Goal: Task Accomplishment & Management: Complete application form

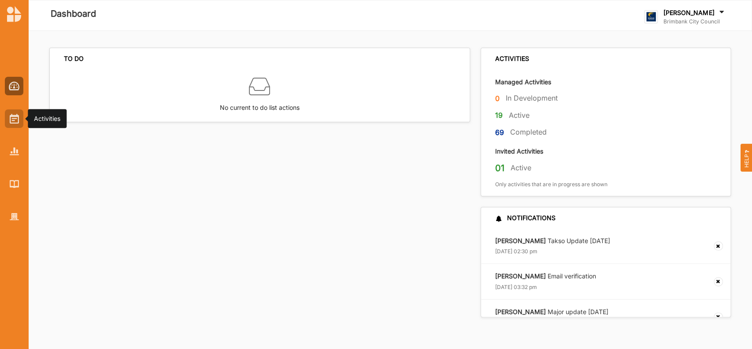
click at [17, 119] on img at bounding box center [14, 119] width 9 height 10
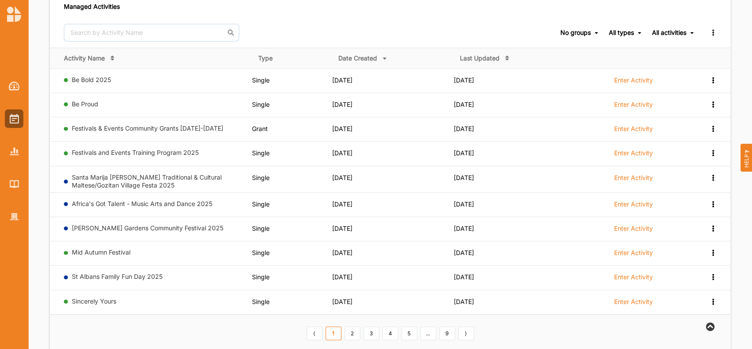
scroll to position [94, 0]
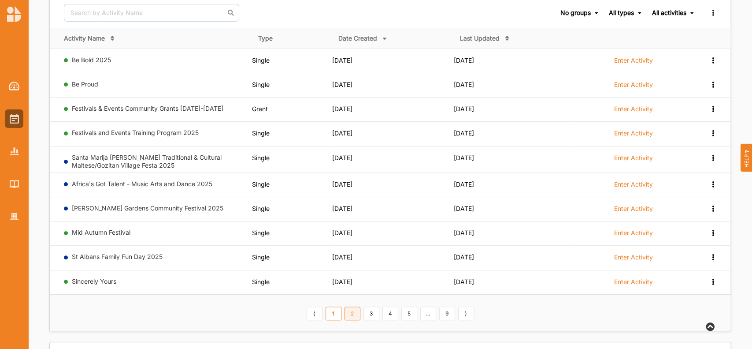
click at [354, 309] on link "2" at bounding box center [353, 313] width 16 height 14
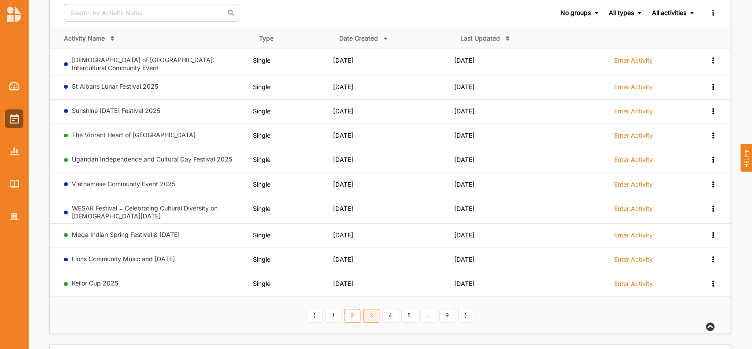
click at [372, 315] on link "3" at bounding box center [372, 316] width 16 height 14
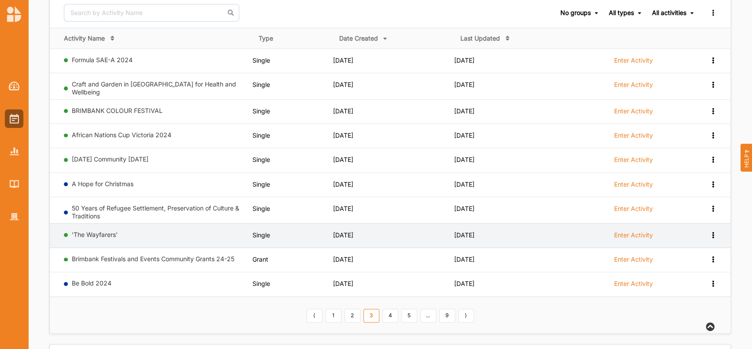
click at [632, 231] on label "Enter Activity" at bounding box center [634, 235] width 39 height 8
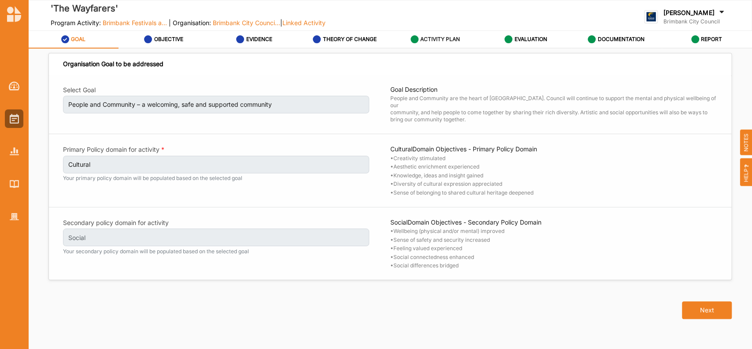
click at [444, 37] on label "ACTIVITY PLAN" at bounding box center [441, 39] width 40 height 7
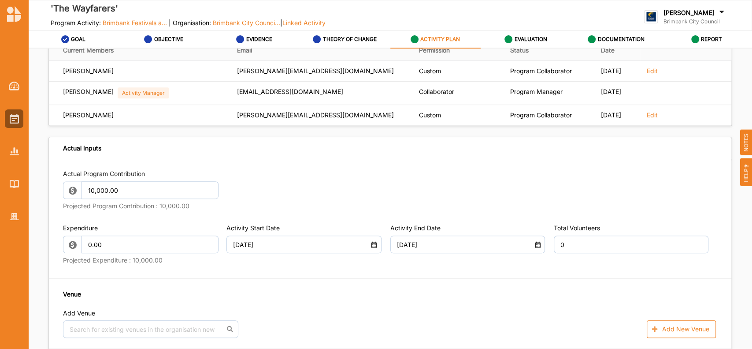
scroll to position [376, 0]
click at [571, 253] on input "0" at bounding box center [631, 244] width 155 height 18
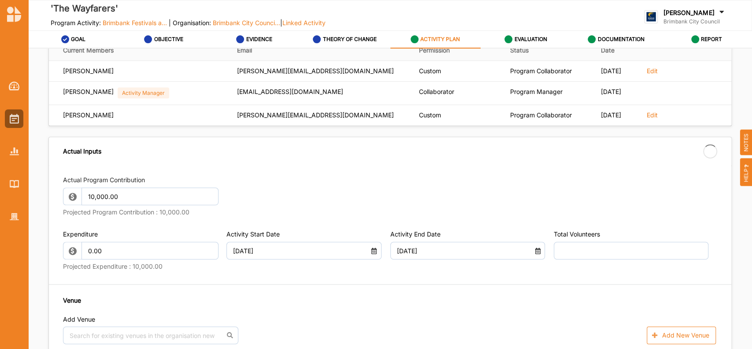
type input "0"
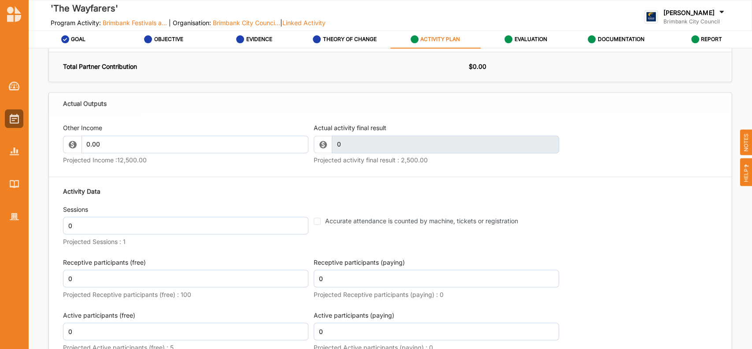
scroll to position [1021, 0]
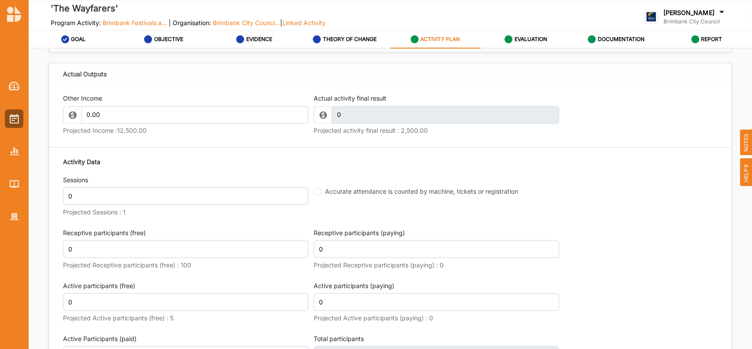
type input "10"
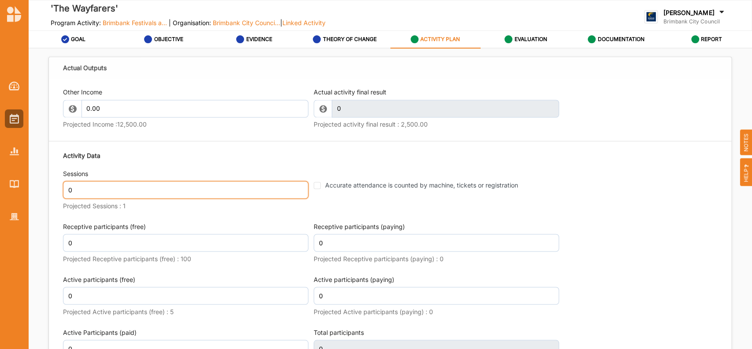
click at [81, 198] on input "0" at bounding box center [186, 190] width 246 height 18
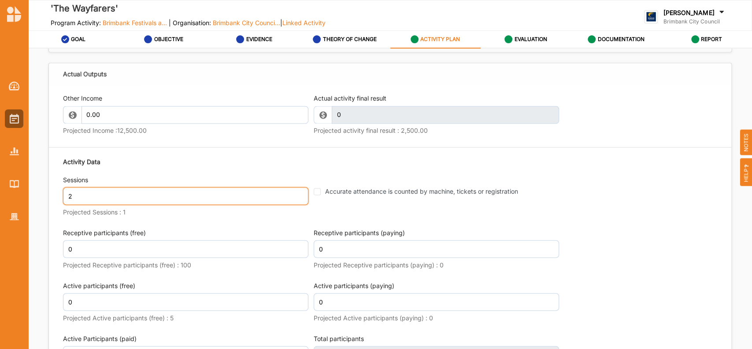
type input "2"
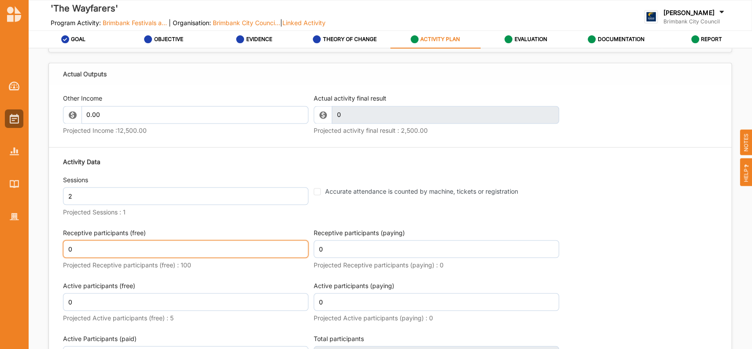
click at [77, 257] on input "0" at bounding box center [186, 249] width 246 height 18
type input "160"
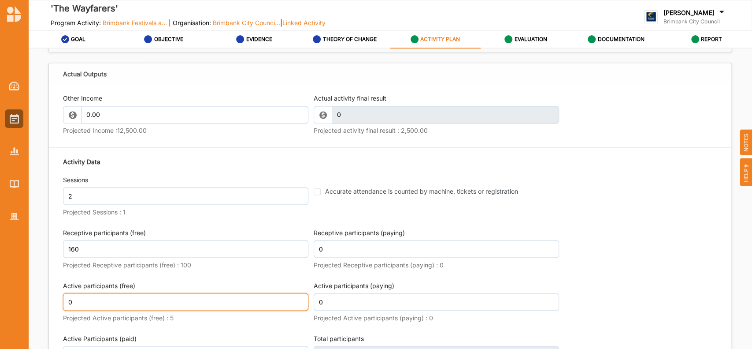
click at [99, 308] on div "Active participants (free) 0 Projected Active participants (free) : 5" at bounding box center [186, 303] width 246 height 44
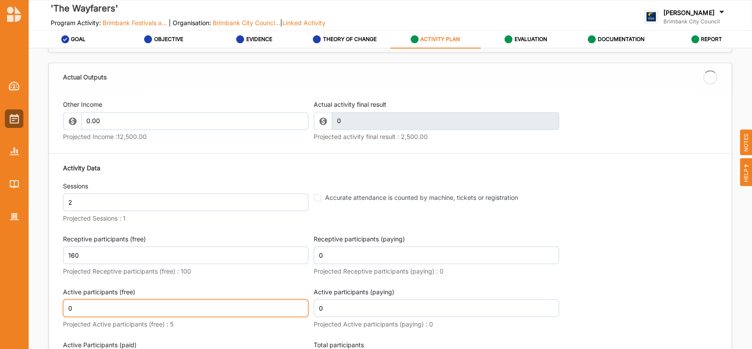
type input "160"
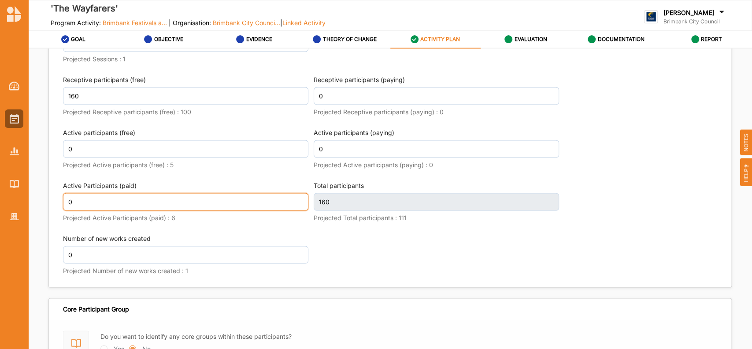
scroll to position [1185, 0]
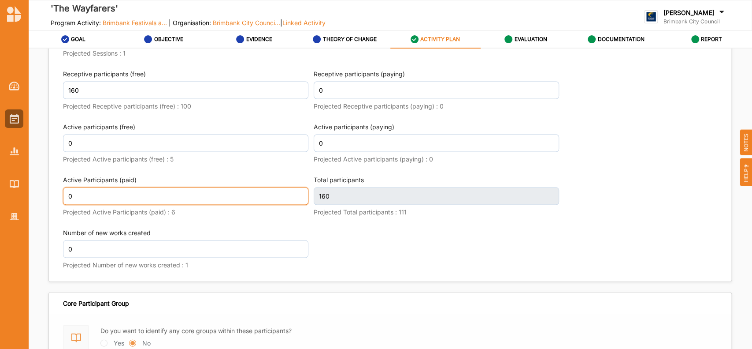
click at [74, 205] on input "0" at bounding box center [186, 196] width 246 height 18
type input "6"
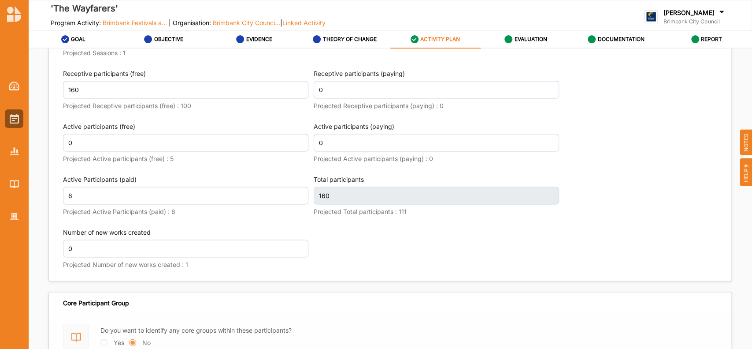
scroll to position [1185, 0]
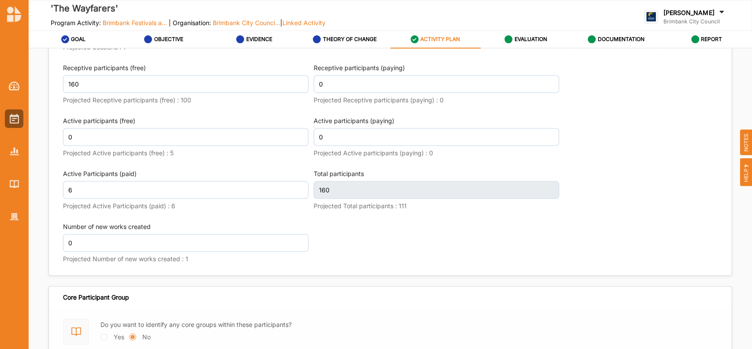
click at [369, 232] on div "Activity Data Sessions 2 Projected Sessions : 1 Accurate attendance is counted …" at bounding box center [390, 129] width 655 height 283
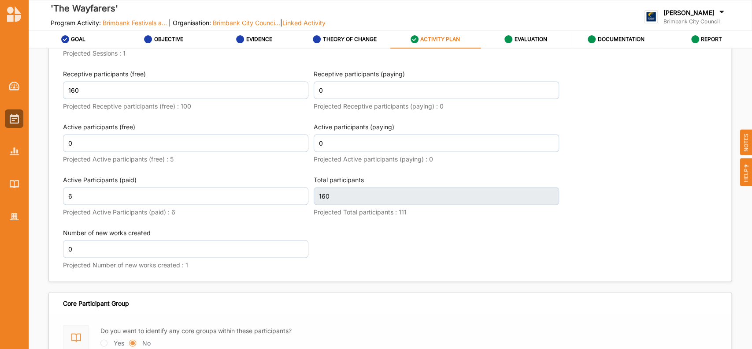
type input "166"
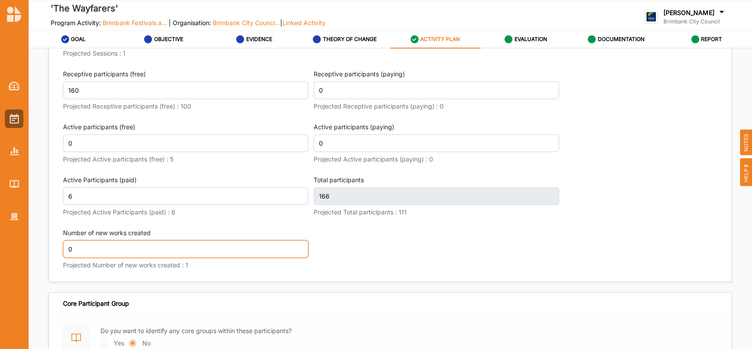
click at [76, 257] on input "0" at bounding box center [186, 249] width 246 height 18
type input "1"
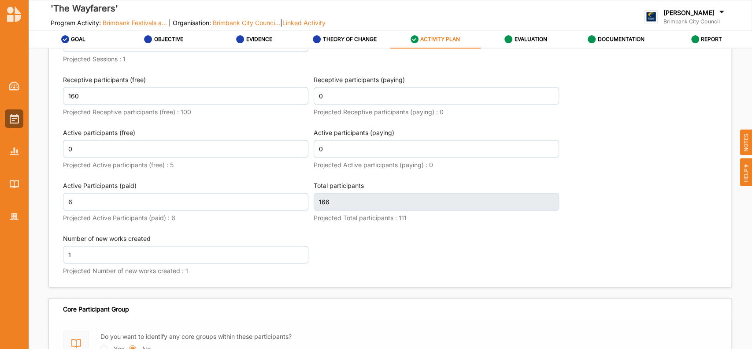
scroll to position [1185, 0]
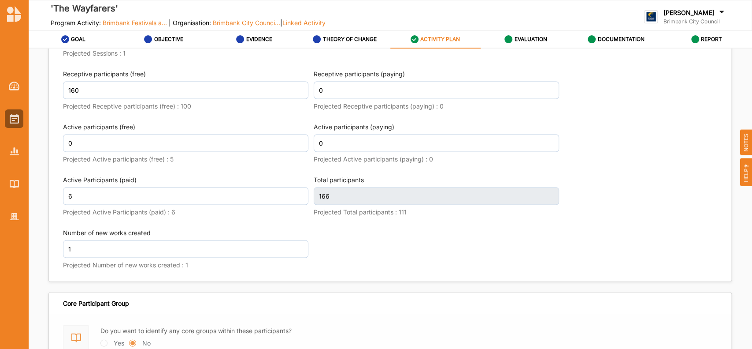
click at [464, 276] on div "Activity Data Sessions 2 Projected Sessions : 1 Accurate attendance is counted …" at bounding box center [390, 135] width 655 height 283
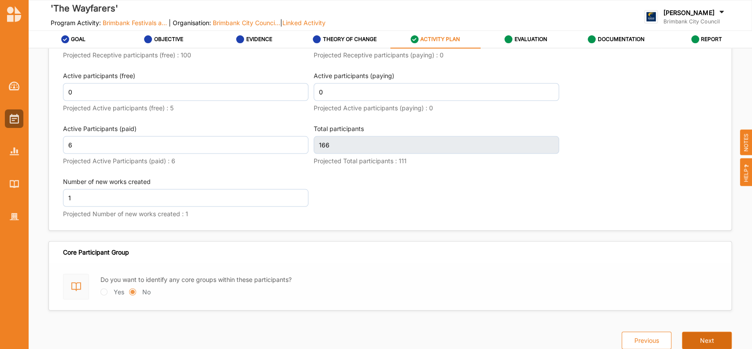
click at [704, 340] on button "Next" at bounding box center [707, 340] width 50 height 18
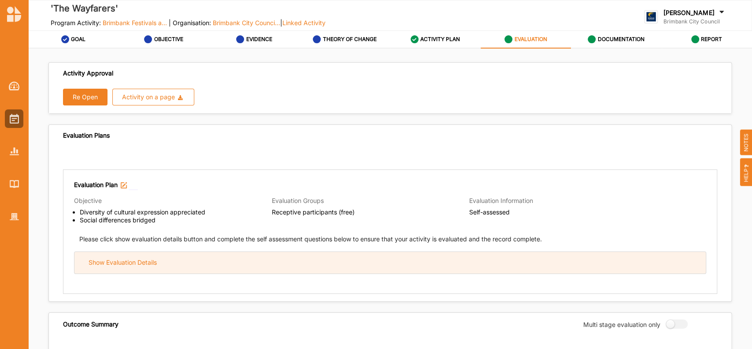
click at [185, 264] on div "Show Evaluation Details" at bounding box center [390, 263] width 632 height 22
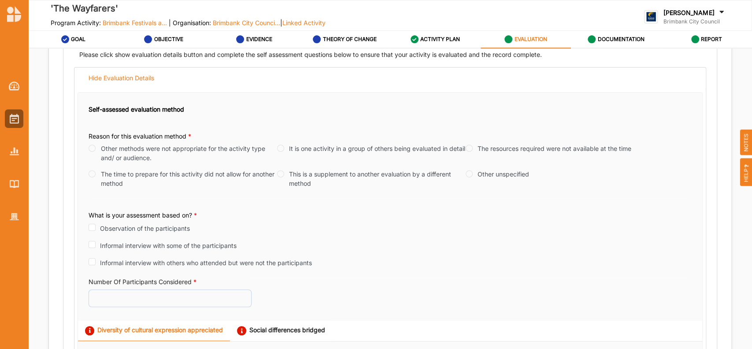
scroll to position [205, 0]
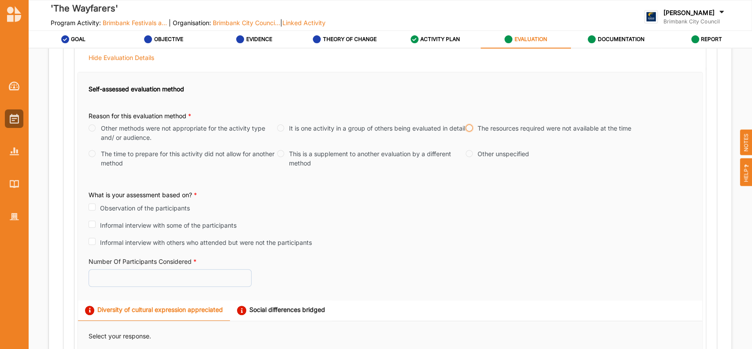
click at [468, 125] on input "The resources required were not available at the time" at bounding box center [469, 127] width 7 height 7
radio input "true"
click at [91, 205] on input "Observation of the participants" at bounding box center [92, 206] width 7 height 7
checkbox input "true"
click at [101, 283] on input "Number Of Participants Considered *" at bounding box center [170, 277] width 163 height 18
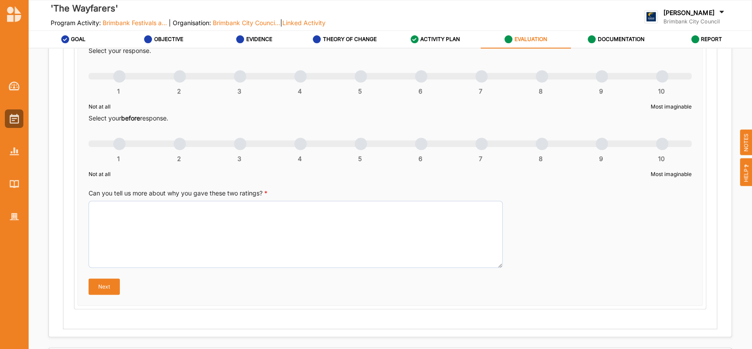
scroll to position [487, 0]
type input "160"
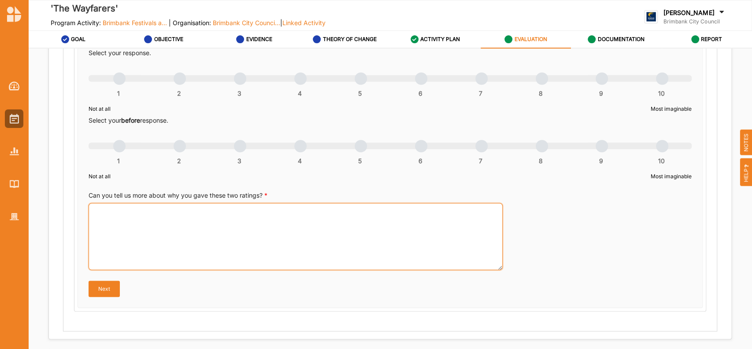
click at [159, 218] on textarea "Can you tell us more about why you gave these two ratings? *" at bounding box center [296, 236] width 414 height 67
paste textarea "The Wayfarers Roving acrobatic performance of a group of librarians who bring […"
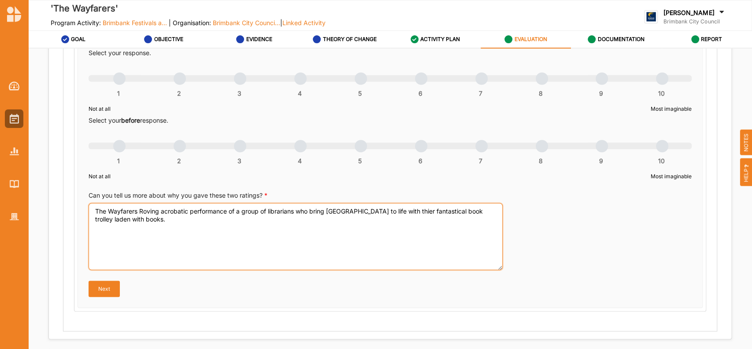
click at [416, 212] on textarea "The Wayfarers Roving acrobatic performance of a group of librarians who bring […" at bounding box center [296, 236] width 414 height 67
type textarea "The Wayfarers Roving acrobatic performance of a group of librarians who bring […"
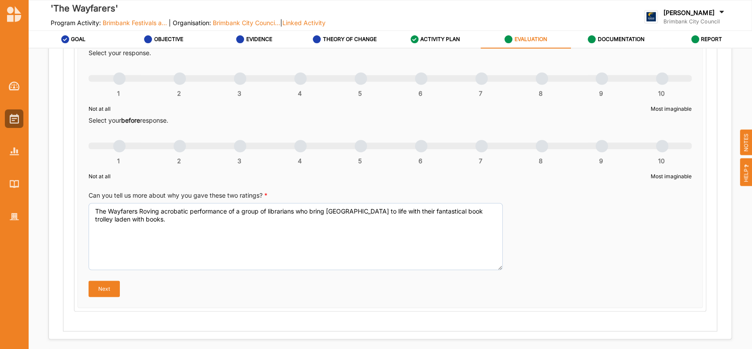
click at [599, 80] on div "1 2 3 4 5 6 7 8 9 10" at bounding box center [390, 83] width 603 height 6
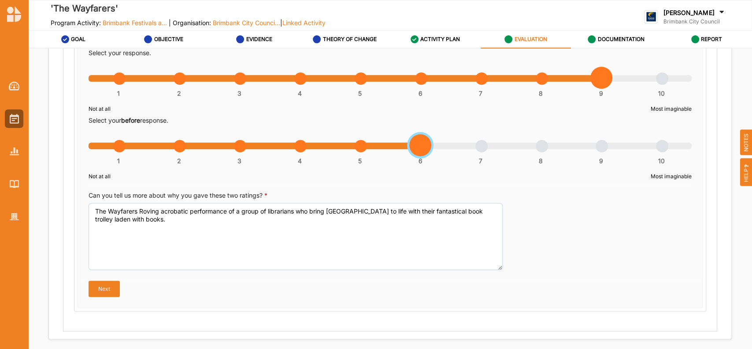
click at [421, 147] on div "1 2 3 4 5 6 7 8 9 10" at bounding box center [390, 150] width 603 height 6
click at [106, 291] on button "Next" at bounding box center [104, 288] width 31 height 16
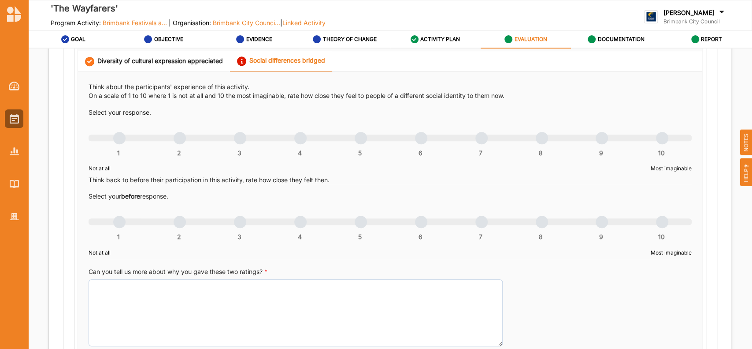
scroll to position [455, 0]
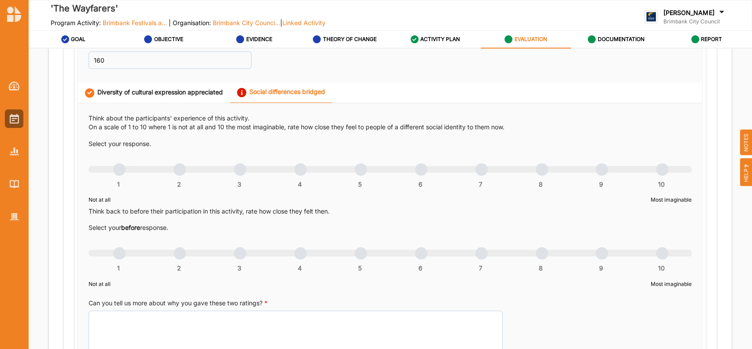
click at [168, 310] on div "Can you tell us more about why you gave these two ratings? *" at bounding box center [240, 337] width 302 height 79
click at [140, 323] on textarea "Can you tell us more about why you gave these two ratings? *" at bounding box center [296, 343] width 414 height 67
paste textarea "Task at Hand presented 2 perfromances of the Wayfarers - in the [GEOGRAPHIC_DAT…"
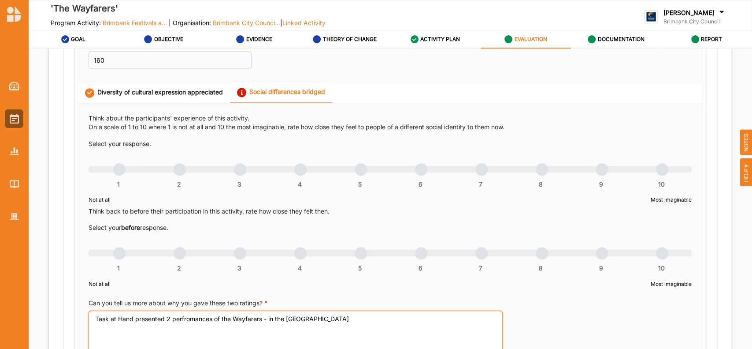
type textarea "Task at Hand presented 2 perfromances of the Wayfarers - in the [GEOGRAPHIC_DAT…"
click at [658, 171] on div "1 2 3 4 5 6 7 8 9 10" at bounding box center [390, 174] width 603 height 6
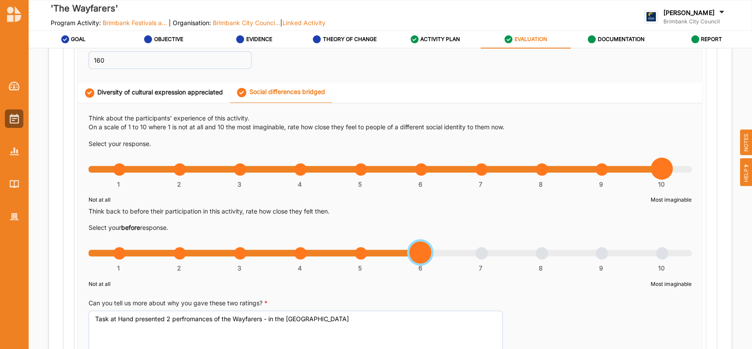
click at [416, 256] on div "1 2 3 4 5 6 7 8 9 10" at bounding box center [390, 257] width 603 height 6
drag, startPoint x: 749, startPoint y: 127, endPoint x: 749, endPoint y: 153, distance: 26.9
click at [749, 153] on div "HELP NOTES" at bounding box center [747, 157] width 12 height 60
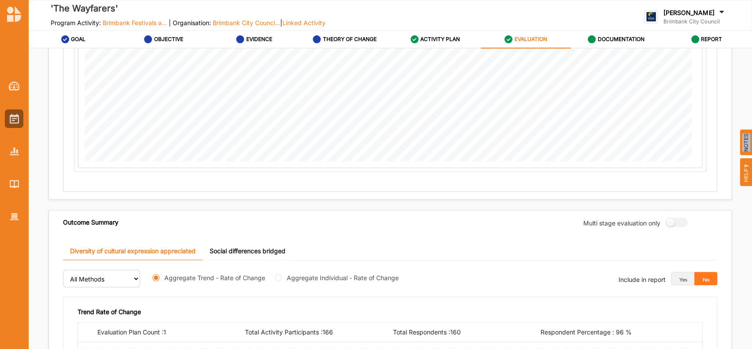
scroll to position [1099, 0]
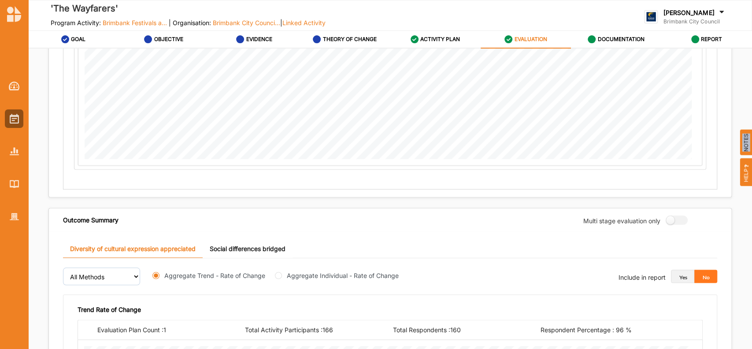
click at [677, 276] on button "Yes" at bounding box center [682, 275] width 23 height 13
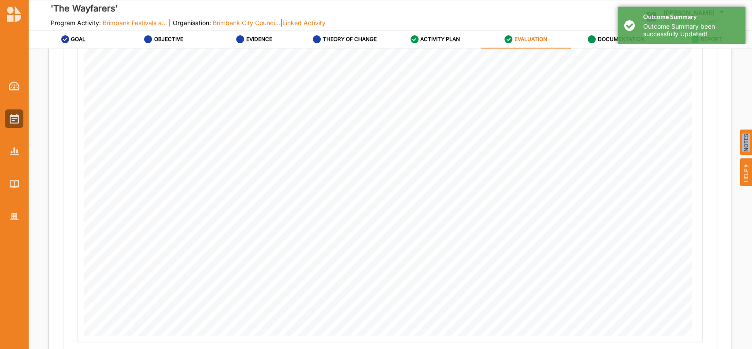
scroll to position [1499, 0]
click at [698, 337] on button "Next" at bounding box center [707, 341] width 50 height 18
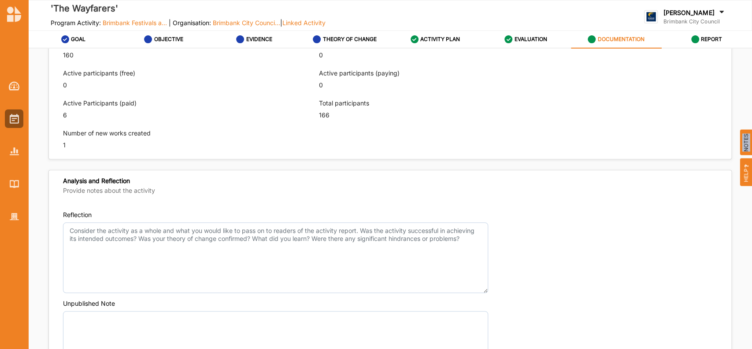
scroll to position [578, 0]
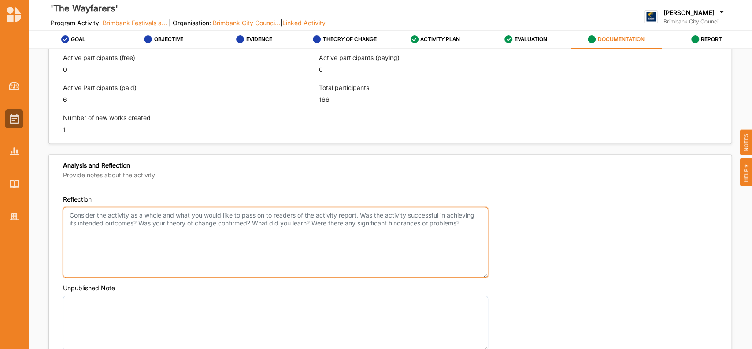
click at [93, 214] on textarea "Reflection" at bounding box center [275, 242] width 425 height 71
click at [106, 213] on textarea "Reflection" at bounding box center [275, 242] width 425 height 71
paste textarea "OUTCOMES ACHIEVED ACTIVITIES NEW INITIATIVES CHANGES MADE TARGET AUDIENCE HIGHL…"
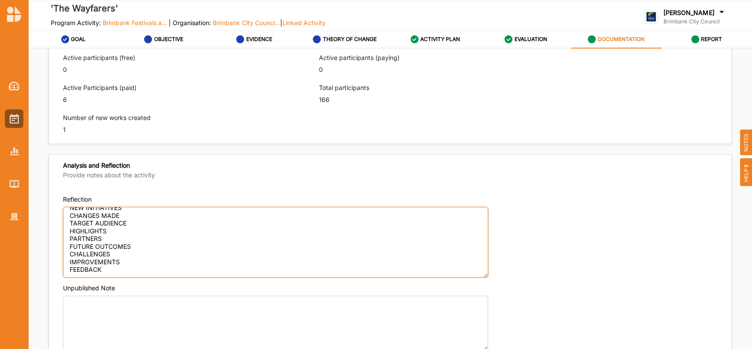
scroll to position [0, 0]
click at [164, 207] on textarea "OUTCOMES ACHIEVED ACTIVITIES NEW INITIATIVES CHANGES MADE TARGET AUDIENCE HIGHL…" at bounding box center [275, 242] width 425 height 71
paste textarea "The Wayfarers Roving acrobatic performance of a group of librarians who bring […"
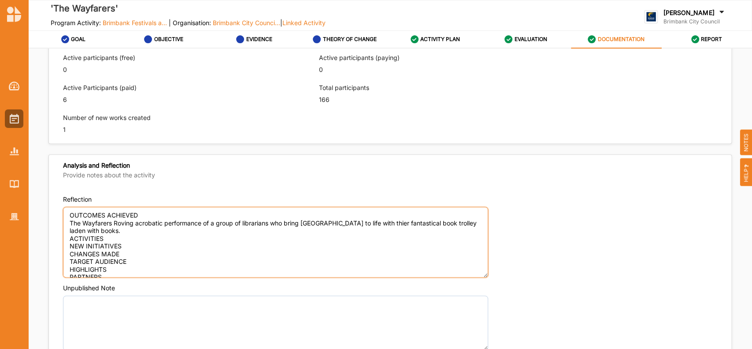
click at [395, 221] on textarea "OUTCOMES ACHIEVED The Wayfarers Roving acrobatic performance of a group of libr…" at bounding box center [275, 242] width 425 height 71
click at [134, 231] on textarea "OUTCOMES ACHIEVED The Wayfarers Roving acrobatic performance of a group of libr…" at bounding box center [275, 242] width 425 height 71
paste textarea "Task at Hand presented 2 perfromances of the Wayfarers - in the [GEOGRAPHIC_DAT…"
click at [212, 229] on textarea "OUTCOMES ACHIEVED The Wayfarers Roving acrobatic performance of a group of libr…" at bounding box center [275, 242] width 425 height 71
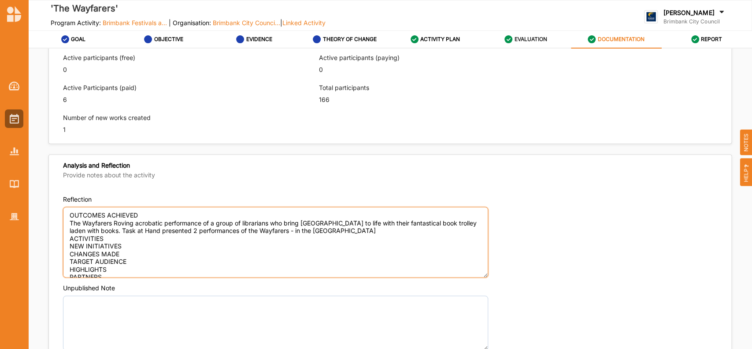
type textarea "OUTCOMES ACHIEVED The Wayfarers Roving acrobatic performance of a group of libr…"
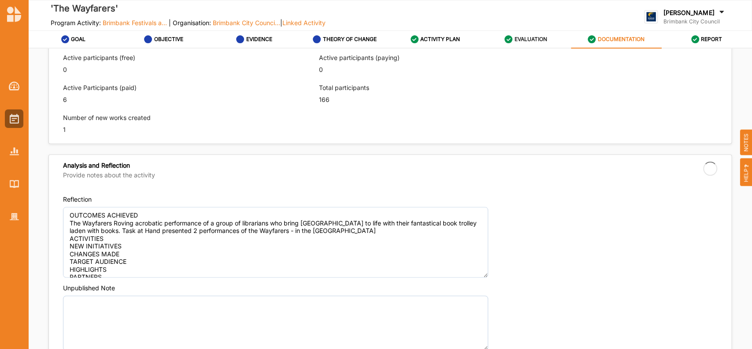
click at [524, 37] on label "EVALUATION" at bounding box center [530, 39] width 33 height 7
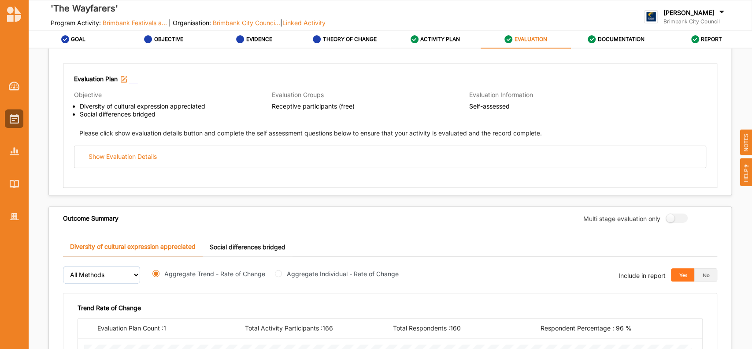
scroll to position [107, 0]
click at [276, 243] on link "Social differences bridged" at bounding box center [248, 245] width 90 height 19
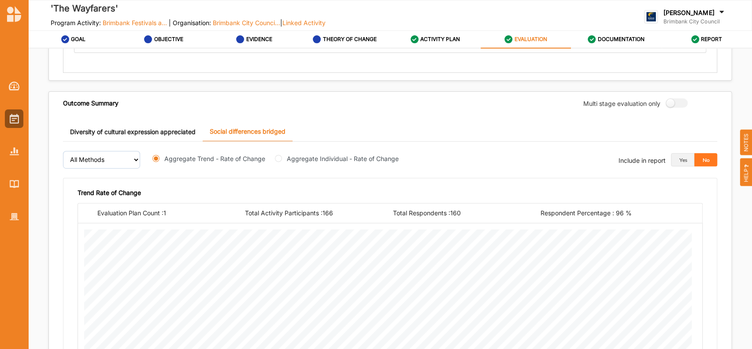
scroll to position [214, 0]
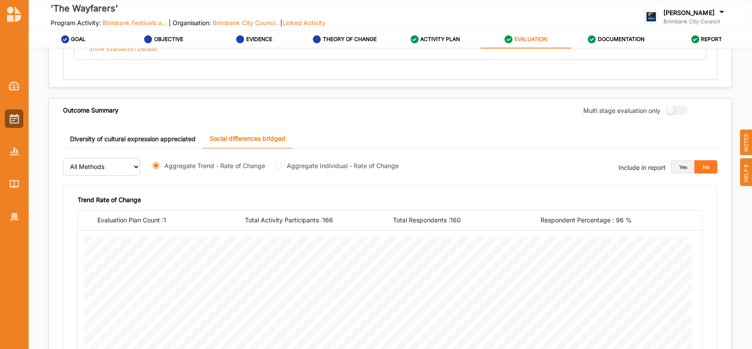
click at [678, 162] on button "Yes" at bounding box center [682, 166] width 23 height 13
click at [620, 37] on label "DOCUMENTATION" at bounding box center [621, 39] width 47 height 7
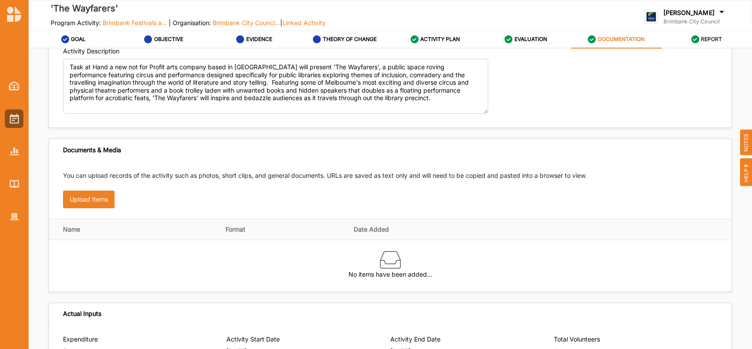
click at [711, 37] on label "REPORT" at bounding box center [711, 39] width 21 height 7
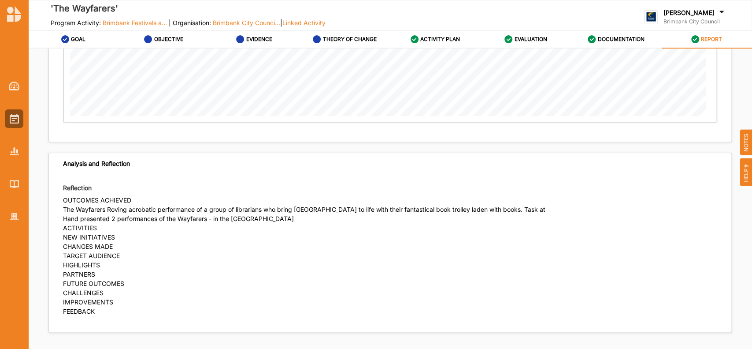
scroll to position [764, 0]
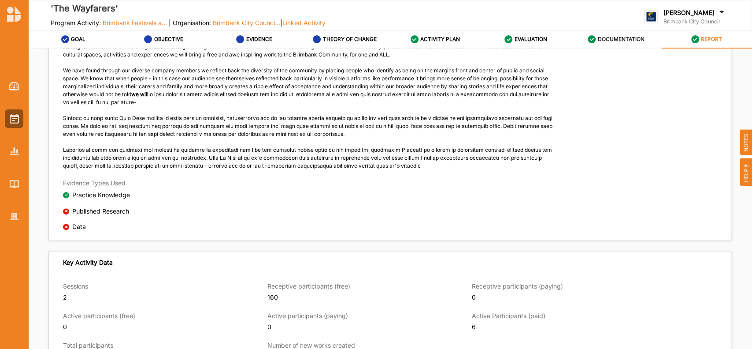
click at [622, 37] on label "DOCUMENTATION" at bounding box center [621, 39] width 47 height 7
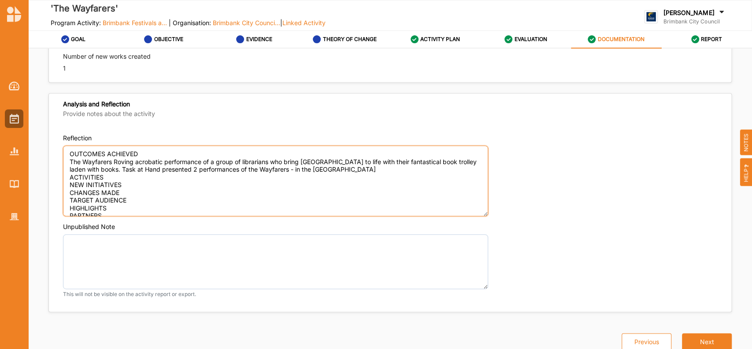
click at [367, 169] on textarea "OUTCOMES ACHIEVED The Wayfarers Roving acrobatic performance of a group of libr…" at bounding box center [275, 180] width 425 height 71
click at [111, 180] on textarea "OUTCOMES ACHIEVED The Wayfarers Roving acrobatic performance of a group of libr…" at bounding box center [275, 180] width 425 height 71
paste textarea "We presented two 45 minute performances of a roving feast of acrobatics and phy…"
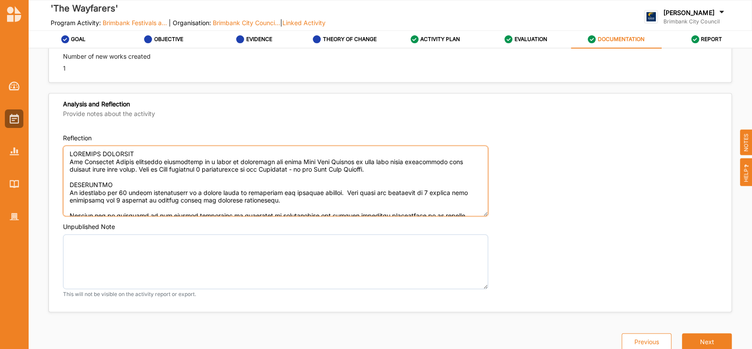
scroll to position [65, 0]
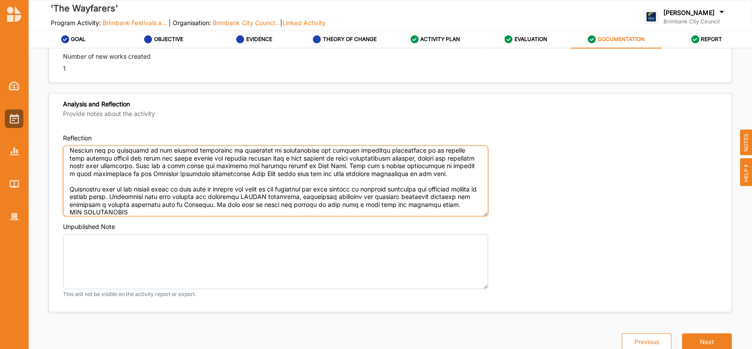
click at [432, 196] on textarea "Reflection" at bounding box center [275, 180] width 425 height 71
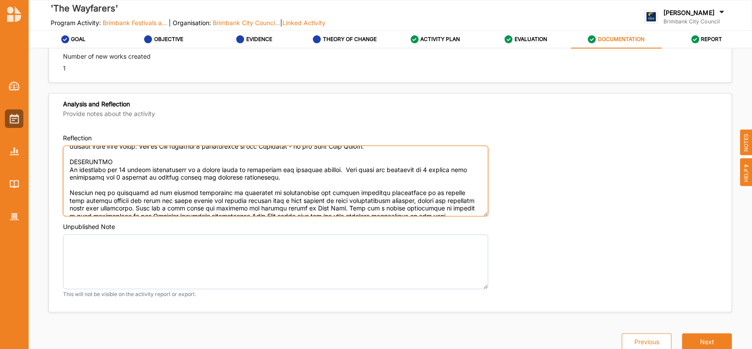
scroll to position [19, 0]
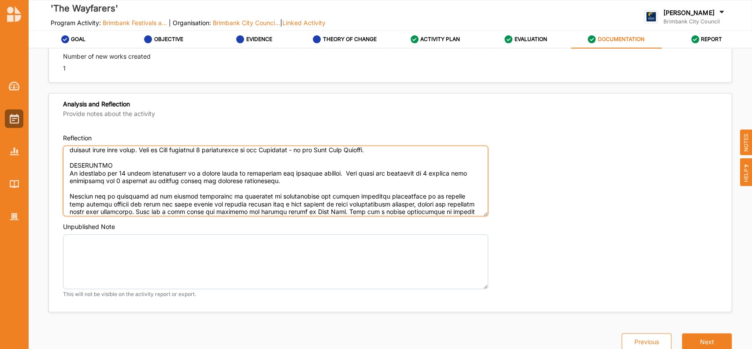
click at [138, 178] on textarea "Reflection" at bounding box center [275, 180] width 425 height 71
click at [238, 195] on textarea "Reflection" at bounding box center [275, 180] width 425 height 71
click at [234, 202] on textarea "Reflection" at bounding box center [275, 180] width 425 height 71
click at [226, 211] on textarea "Reflection" at bounding box center [275, 180] width 425 height 71
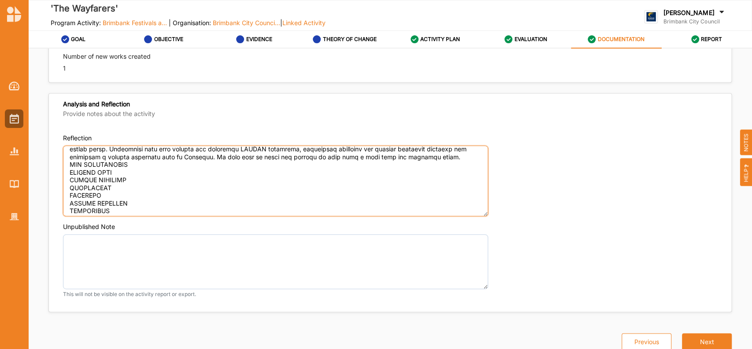
scroll to position [114, 0]
click at [135, 164] on textarea "Reflection" at bounding box center [275, 180] width 425 height 71
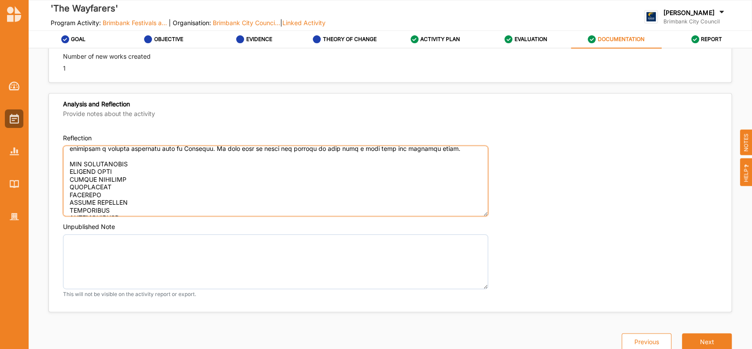
click at [131, 168] on textarea "Reflection" at bounding box center [275, 180] width 425 height 71
paste textarea "We worked with new perfromers for this piece bringing new ideas and new vignett…"
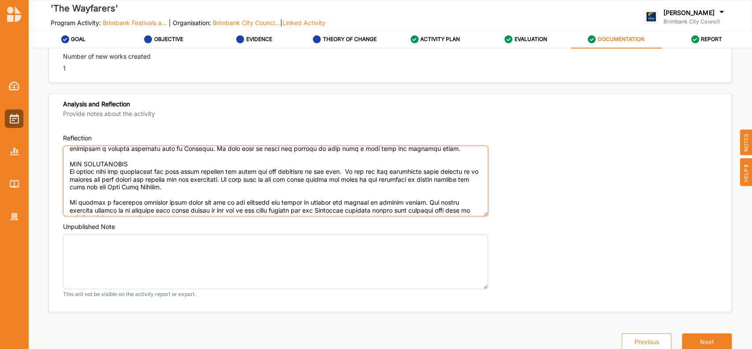
scroll to position [134, 0]
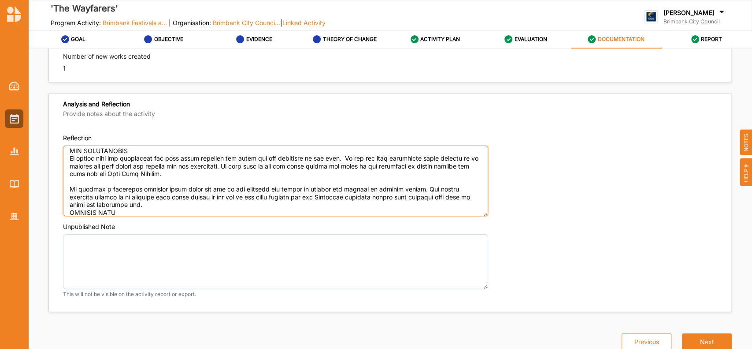
click at [257, 196] on textarea "Reflection" at bounding box center [275, 180] width 425 height 71
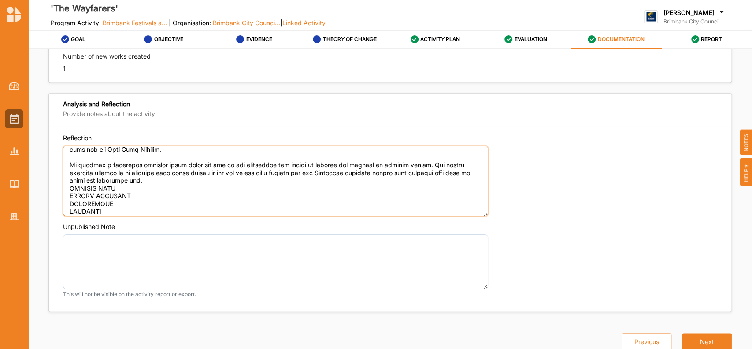
click at [182, 188] on textarea "Reflection" at bounding box center [275, 180] width 425 height 71
click at [125, 203] on textarea "Reflection" at bounding box center [275, 180] width 425 height 71
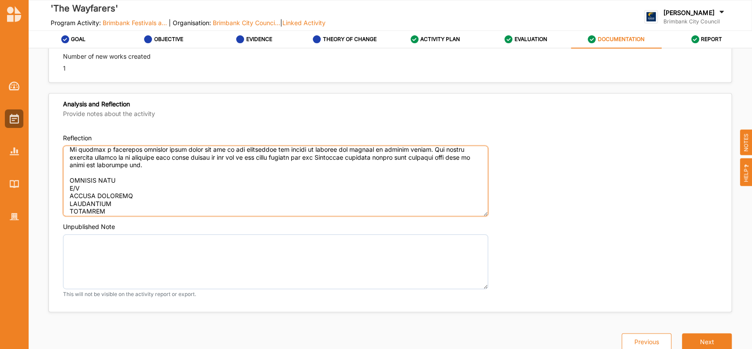
scroll to position [185, 0]
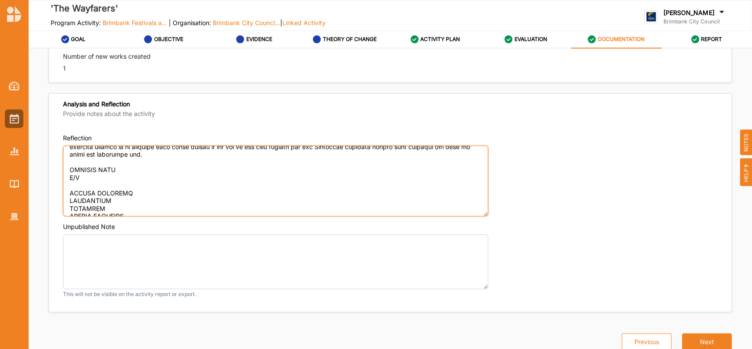
click at [135, 195] on textarea "Reflection" at bounding box center [275, 180] width 425 height 71
paste textarea "All of the Community. Task at Hand create events to capture the general public …"
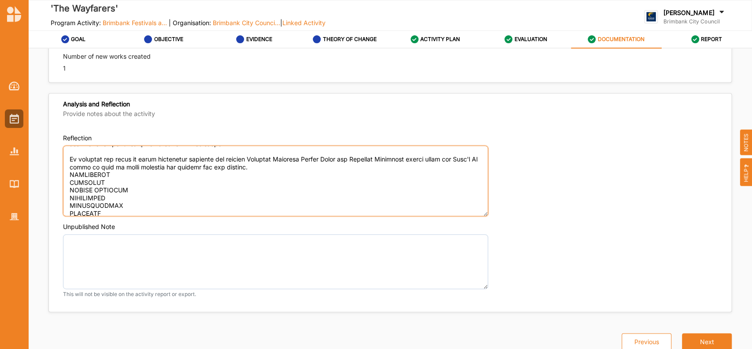
scroll to position [259, 0]
click at [123, 185] on textarea "Reflection" at bounding box center [275, 180] width 425 height 71
paste textarea "Engaging with the patrons and bringing free art creativity and thought provokin…"
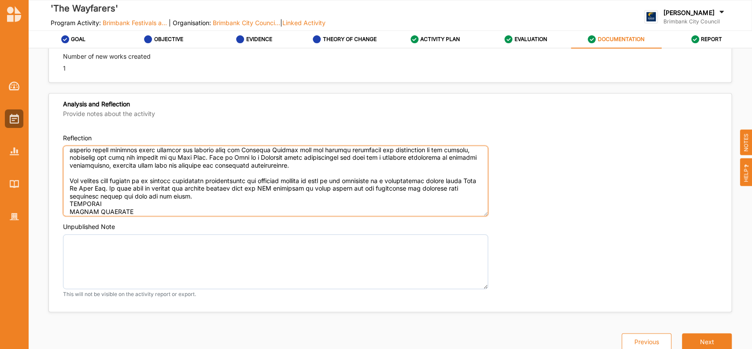
scroll to position [365, 0]
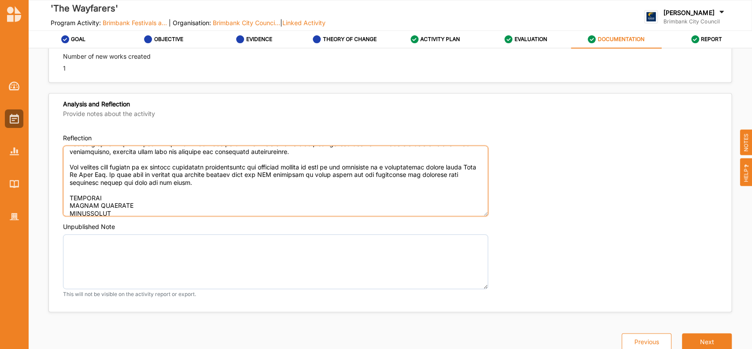
click at [112, 199] on textarea "Reflection" at bounding box center [275, 180] width 425 height 71
click at [105, 207] on textarea "Reflection" at bounding box center [275, 180] width 425 height 71
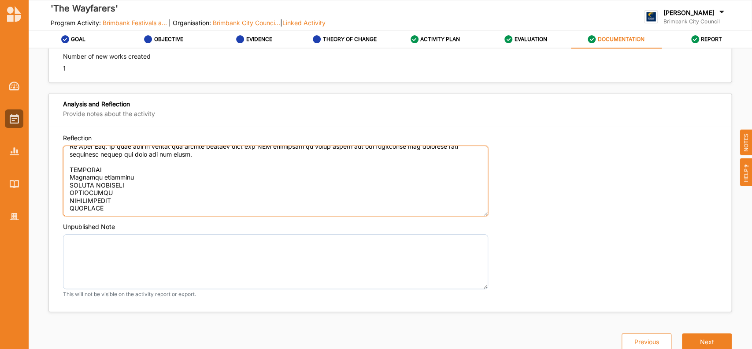
click at [109, 168] on textarea "Reflection" at bounding box center [275, 180] width 425 height 71
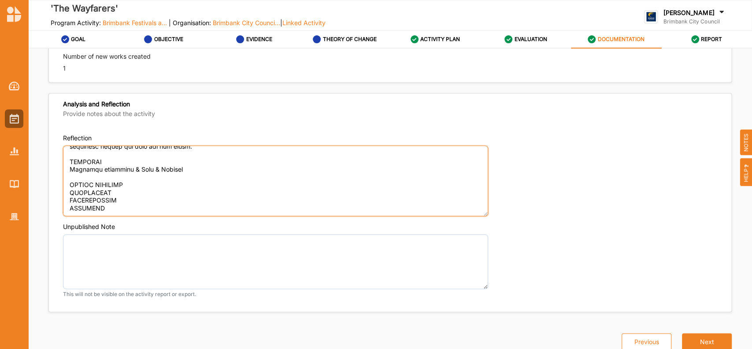
click at [129, 168] on textarea "Reflection" at bounding box center [275, 180] width 425 height 71
click at [144, 168] on textarea "Reflection" at bounding box center [275, 180] width 425 height 71
click at [138, 189] on textarea "Reflection" at bounding box center [275, 180] width 425 height 71
click at [137, 186] on textarea "Reflection" at bounding box center [275, 180] width 425 height 71
paste textarea "It is hoped that the documentation of this successful event will lead to other …"
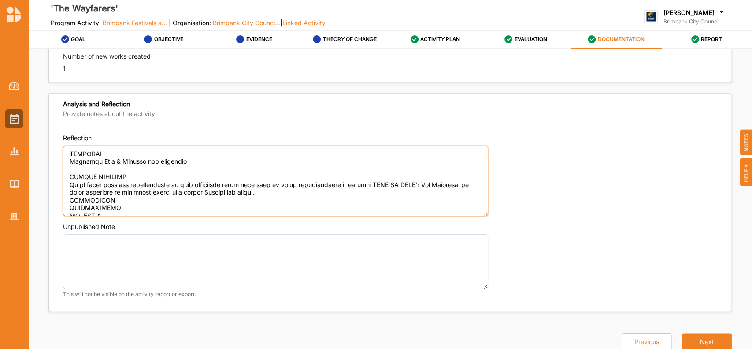
click at [226, 199] on textarea "Reflection" at bounding box center [275, 180] width 425 height 71
click at [282, 196] on textarea "Reflection" at bounding box center [275, 180] width 425 height 71
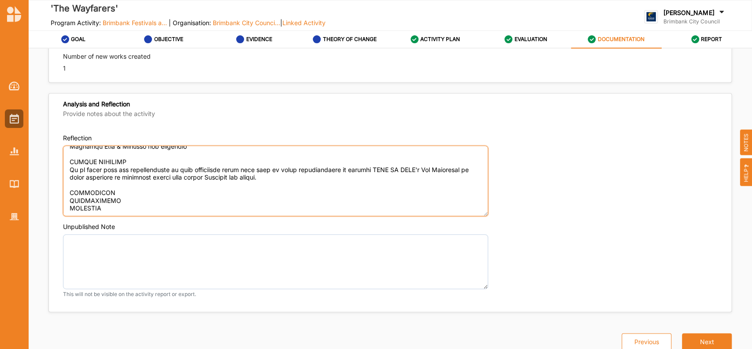
click at [113, 184] on textarea "Reflection" at bounding box center [275, 180] width 425 height 71
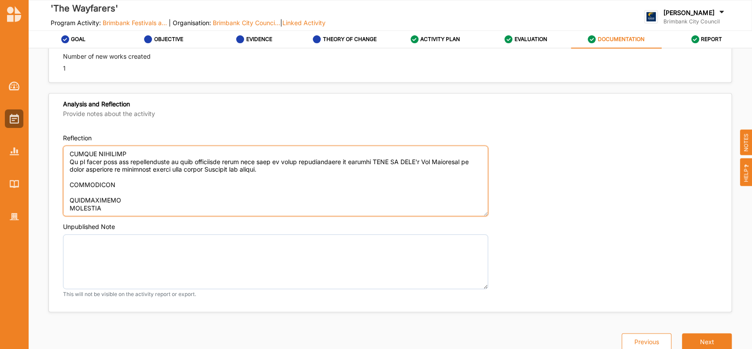
paste textarea "Limited space for private green room, costume change and warm up."
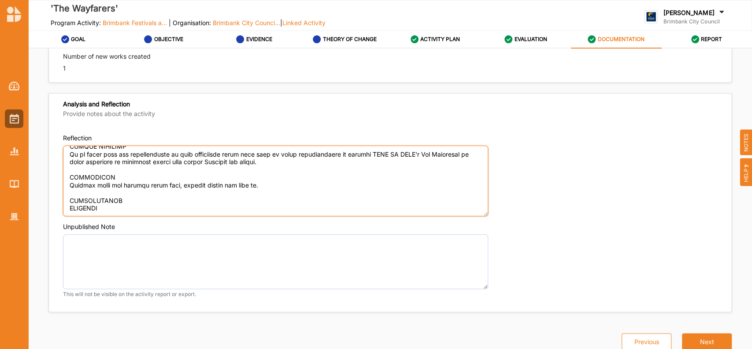
click at [126, 209] on textarea "Reflection" at bounding box center [275, 180] width 425 height 71
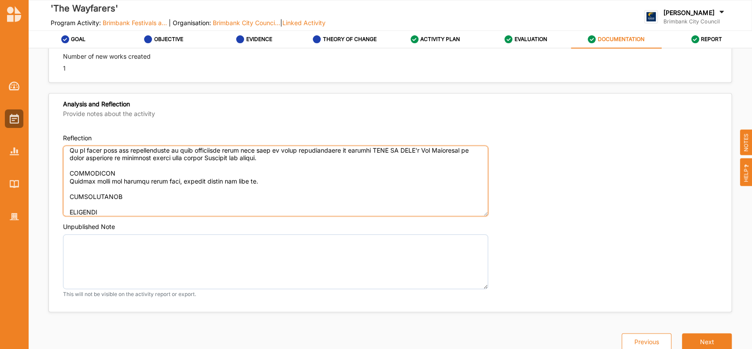
paste textarea "Would like more support to promote the event through Council and it's networks.…"
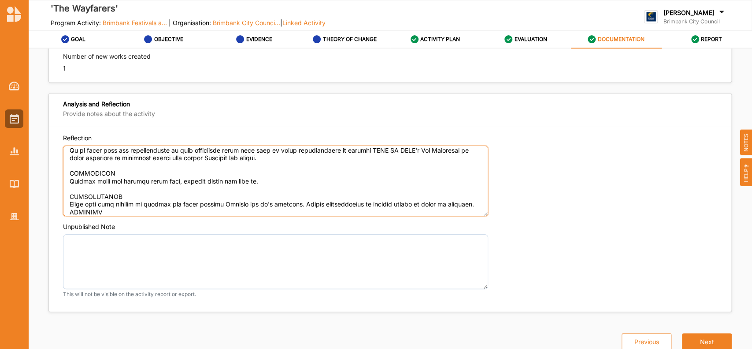
scroll to position [451, 0]
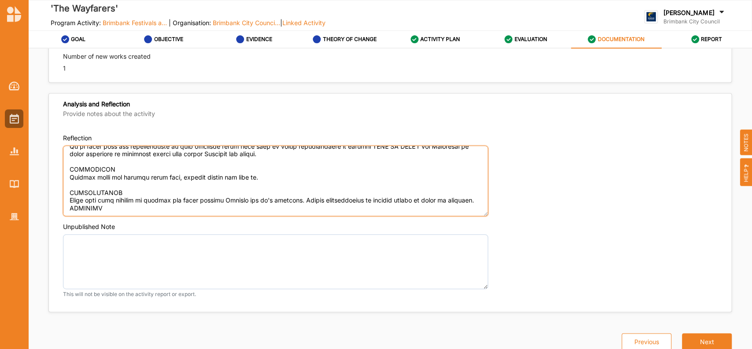
click at [342, 205] on textarea "Reflection" at bounding box center [275, 180] width 425 height 71
click at [117, 189] on textarea "Reflection" at bounding box center [275, 180] width 425 height 71
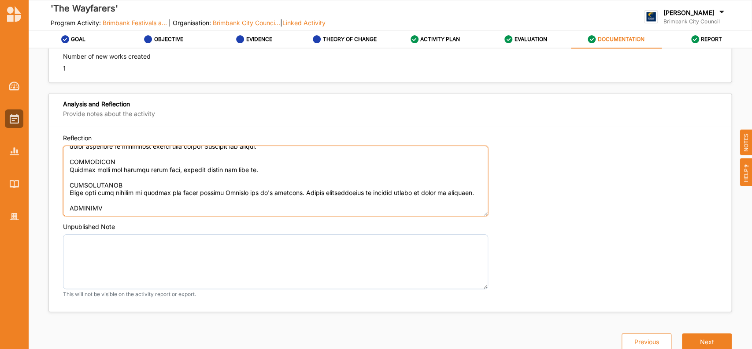
click at [110, 207] on textarea "Reflection" at bounding box center [275, 180] width 425 height 71
paste textarea "Considerations for additional Access Funds to support disabled Artists particip…"
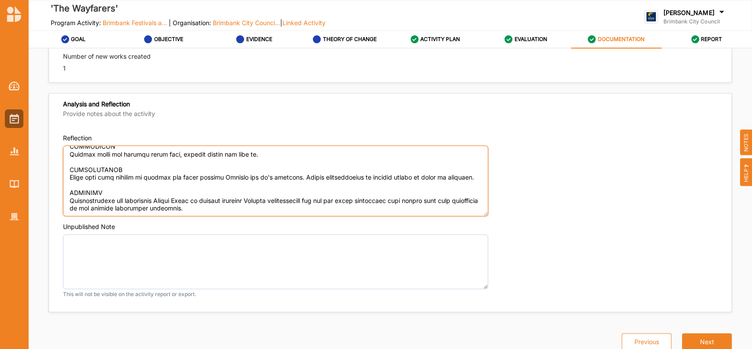
scroll to position [482, 0]
paste textarea "Making shows accessible."
type textarea "OUTCOMES ACHIEVED The Wayfarers Roving acrobatic performance of a group of libr…"
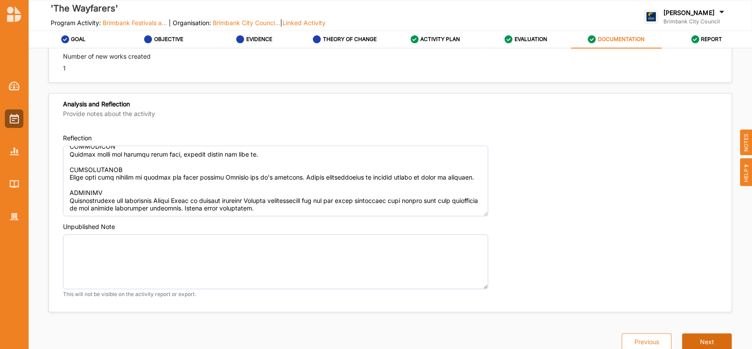
click at [700, 335] on button "Next" at bounding box center [707, 342] width 50 height 18
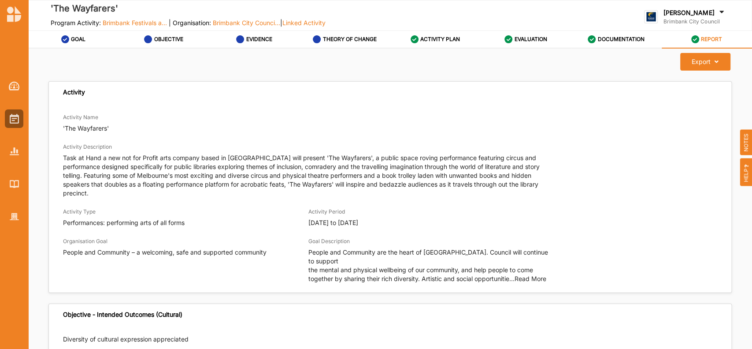
click at [706, 34] on div "REPORT" at bounding box center [707, 39] width 31 height 16
click at [708, 37] on label "REPORT" at bounding box center [711, 39] width 21 height 7
click at [711, 59] on icon at bounding box center [714, 62] width 7 height 6
click at [691, 82] on label "Download Report" at bounding box center [699, 80] width 50 height 6
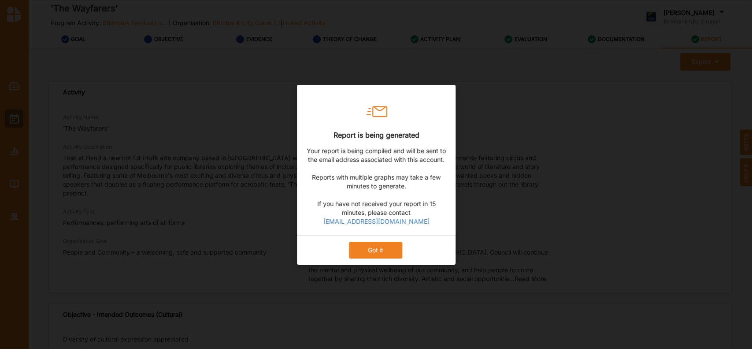
click at [384, 247] on button "Got it" at bounding box center [375, 249] width 53 height 17
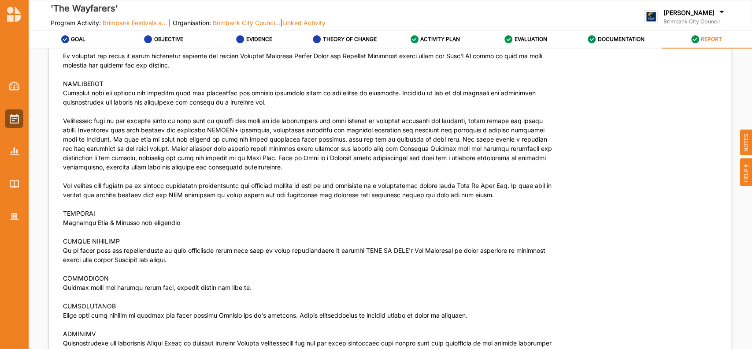
scroll to position [2935, 0]
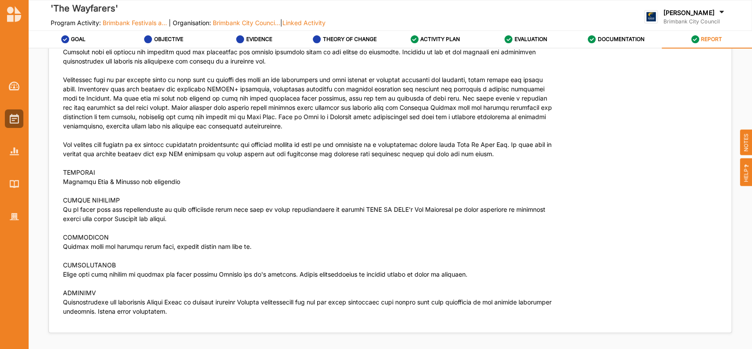
click at [11, 119] on img at bounding box center [14, 119] width 9 height 10
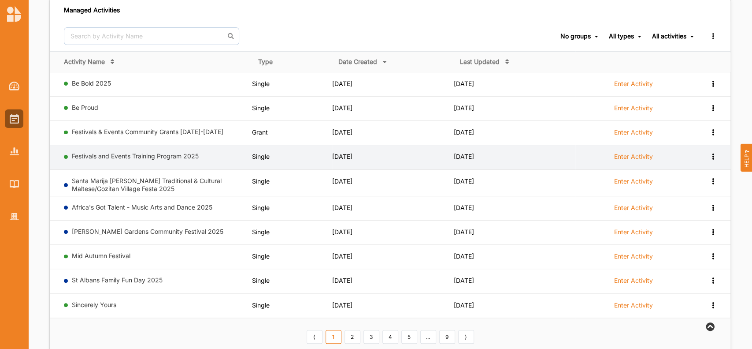
scroll to position [94, 0]
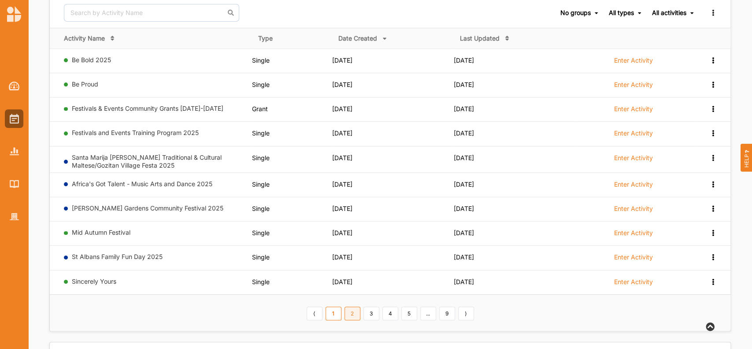
click at [354, 311] on link "2" at bounding box center [353, 313] width 16 height 14
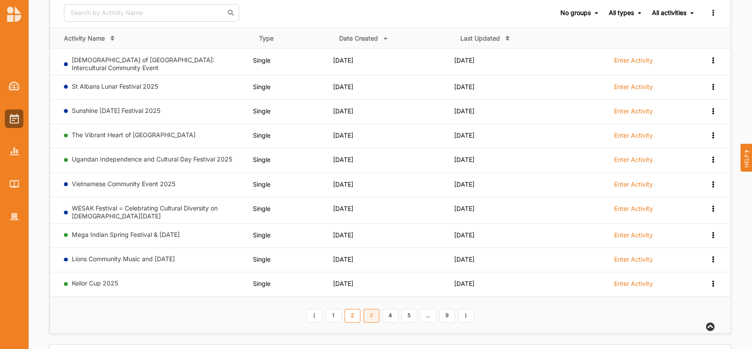
click at [373, 312] on link "3" at bounding box center [372, 316] width 16 height 14
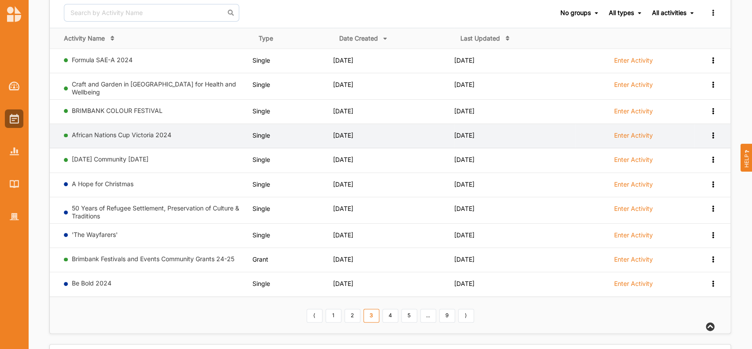
click at [632, 133] on label "Enter Activity" at bounding box center [634, 135] width 39 height 8
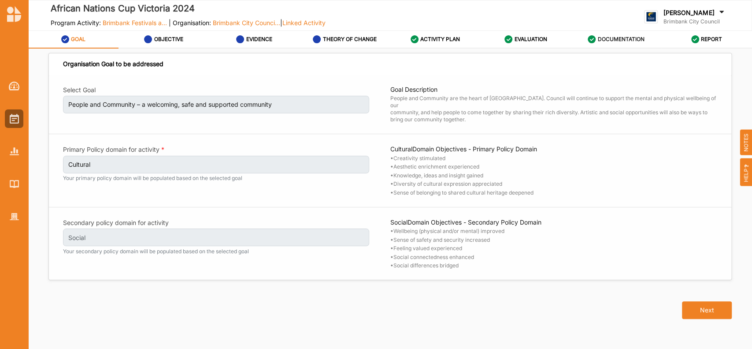
click at [607, 38] on label "DOCUMENTATION" at bounding box center [621, 39] width 47 height 7
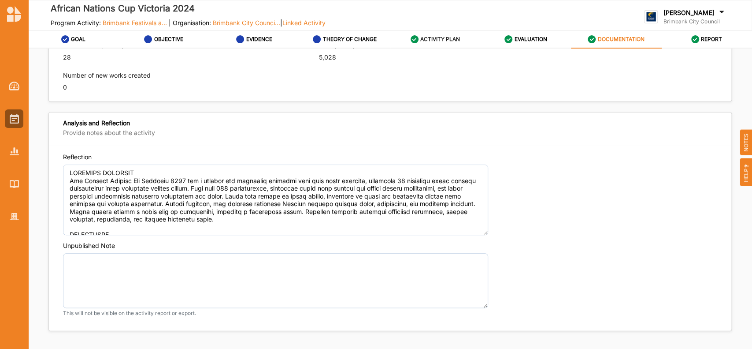
click at [430, 38] on label "ACTIVITY PLAN" at bounding box center [441, 39] width 40 height 7
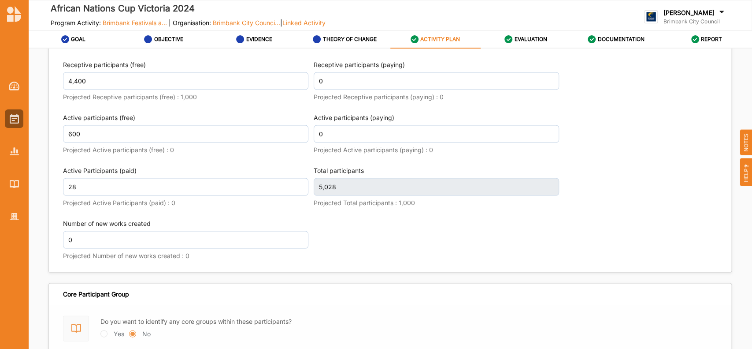
scroll to position [1203, 0]
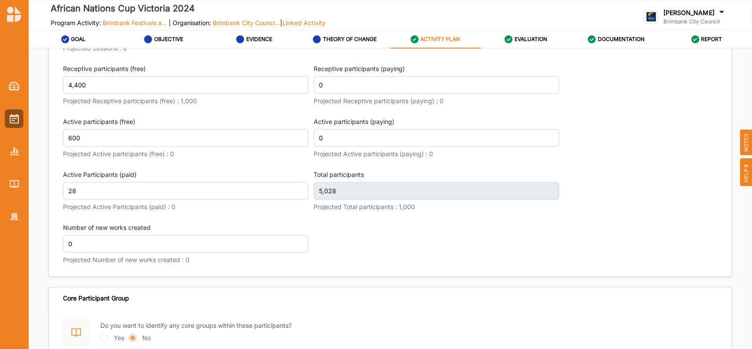
click at [724, 8] on icon at bounding box center [722, 13] width 9 height 10
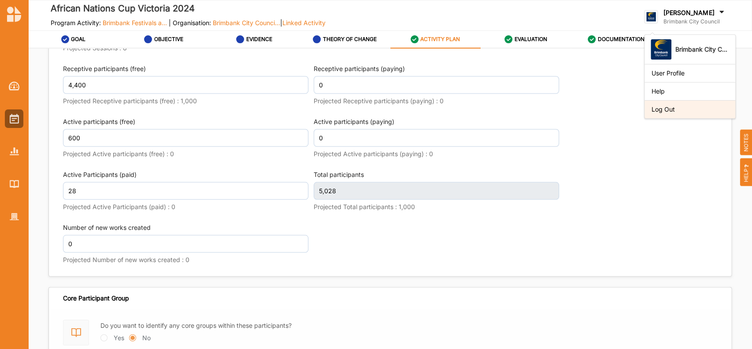
click at [663, 111] on div "Log Out" at bounding box center [690, 109] width 77 height 8
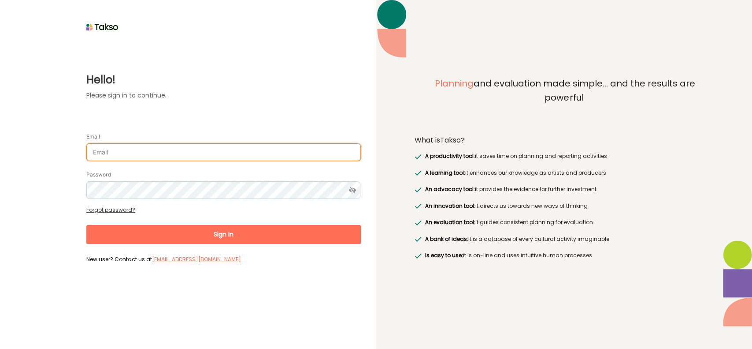
type input "[EMAIL_ADDRESS][DOMAIN_NAME]"
